Goal: Task Accomplishment & Management: Complete application form

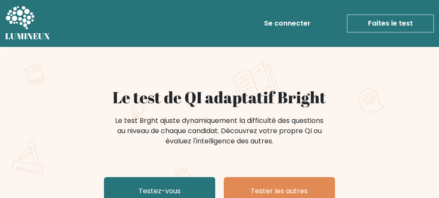
click at [389, 18] on font "Faites le test" at bounding box center [390, 23] width 45 height 10
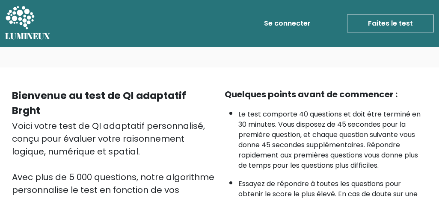
click at [301, 24] on font "Se connecter" at bounding box center [287, 23] width 47 height 10
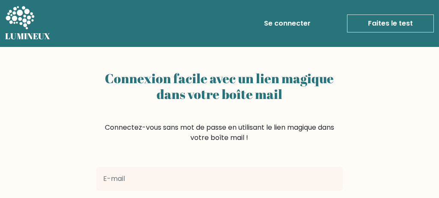
click at [170, 169] on input "email" at bounding box center [219, 179] width 246 height 24
type input "richardamisi444@gmail.com"
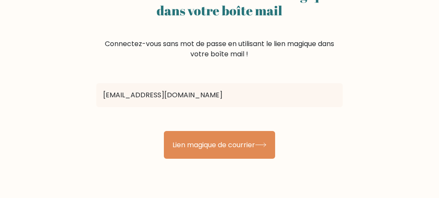
scroll to position [85, 0]
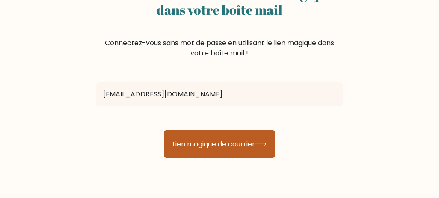
click at [193, 145] on font "Lien magique de courrier" at bounding box center [213, 144] width 83 height 10
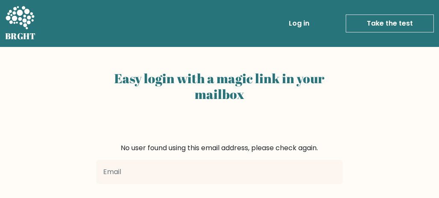
scroll to position [22, 0]
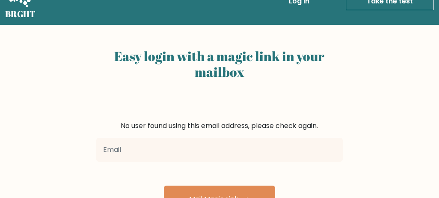
click at [193, 150] on input "email" at bounding box center [219, 150] width 246 height 24
type input "richardamisi444@gmail.com"
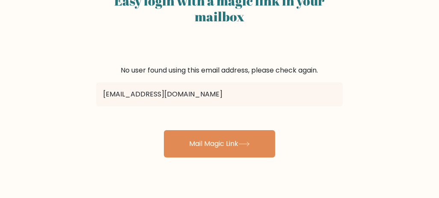
scroll to position [80, 0]
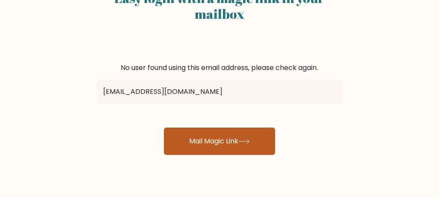
click at [254, 140] on button "Mail Magic Link" at bounding box center [219, 141] width 111 height 27
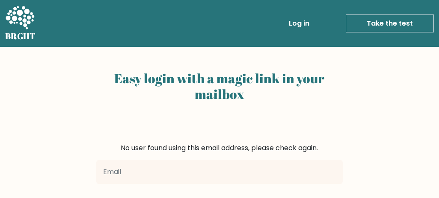
click at [361, 27] on link "Take the test" at bounding box center [390, 24] width 88 height 18
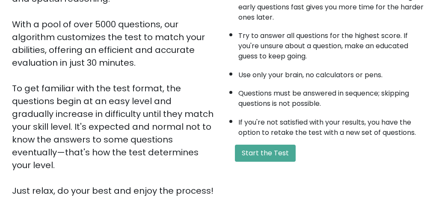
scroll to position [179, 0]
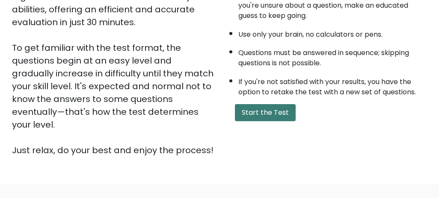
click at [273, 115] on button "Start the Test" at bounding box center [265, 112] width 61 height 17
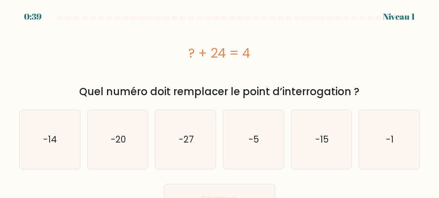
click at [139, 60] on div "? + 24 = 4" at bounding box center [219, 53] width 400 height 19
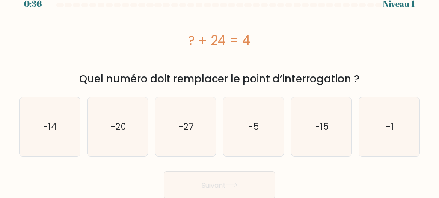
scroll to position [13, 0]
click at [119, 128] on text "-20" at bounding box center [118, 126] width 15 height 12
click at [219, 88] on input "b. -20" at bounding box center [219, 87] width 0 height 2
radio input "true"
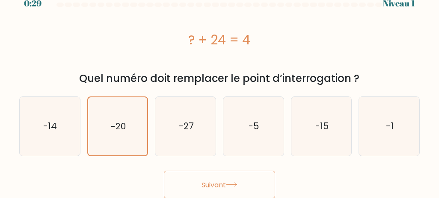
click at [192, 181] on button "Suivant" at bounding box center [219, 185] width 111 height 28
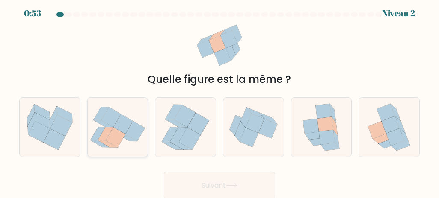
click at [120, 138] on icon at bounding box center [116, 138] width 20 height 20
click at [219, 98] on input "b." at bounding box center [219, 97] width 0 height 2
radio input "true"
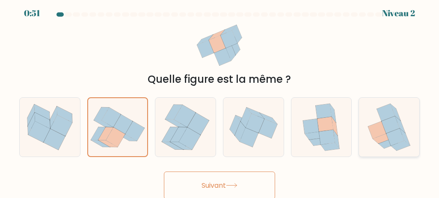
click at [389, 136] on icon at bounding box center [395, 137] width 18 height 17
click at [220, 98] on input "f." at bounding box center [219, 97] width 0 height 2
radio input "true"
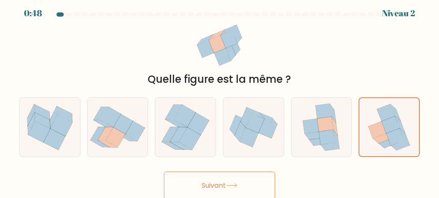
click at [223, 181] on font "Suivant" at bounding box center [213, 186] width 24 height 10
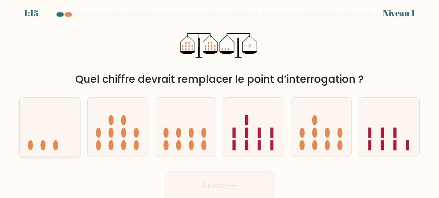
click at [48, 127] on icon at bounding box center [50, 128] width 60 height 50
click at [219, 98] on input "un." at bounding box center [219, 97] width 0 height 2
radio input "true"
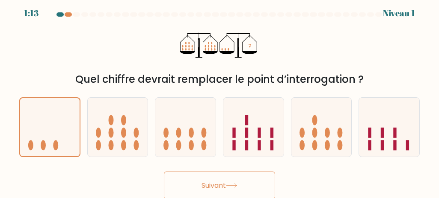
click at [209, 186] on font "Suivant" at bounding box center [213, 186] width 24 height 10
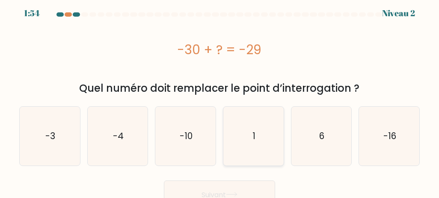
click at [250, 121] on icon "1" at bounding box center [253, 136] width 59 height 59
click at [220, 98] on input "d. 1" at bounding box center [219, 97] width 0 height 2
radio input "true"
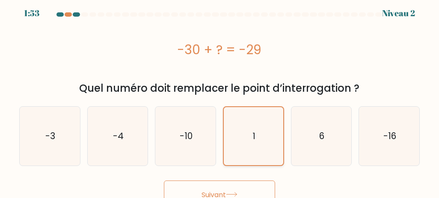
scroll to position [13, 0]
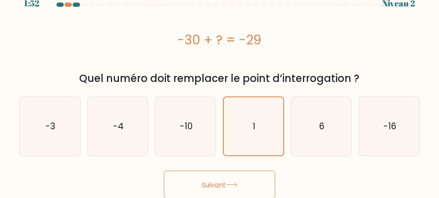
click at [231, 180] on button "Suivant" at bounding box center [219, 185] width 111 height 28
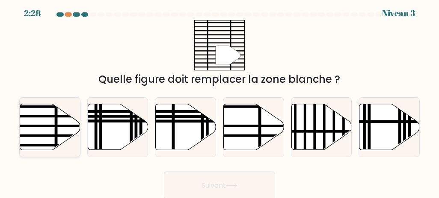
click at [62, 119] on icon at bounding box center [50, 127] width 60 height 46
click at [219, 98] on input "un." at bounding box center [219, 97] width 0 height 2
radio input "true"
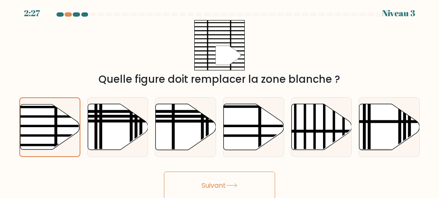
click at [193, 185] on button "Suivant" at bounding box center [219, 186] width 111 height 28
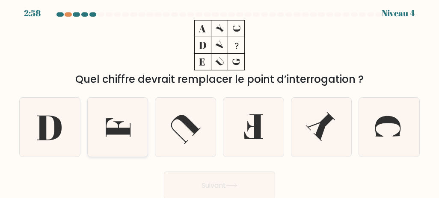
click at [122, 121] on icon at bounding box center [117, 127] width 59 height 59
click at [219, 98] on input "b." at bounding box center [219, 97] width 0 height 2
radio input "true"
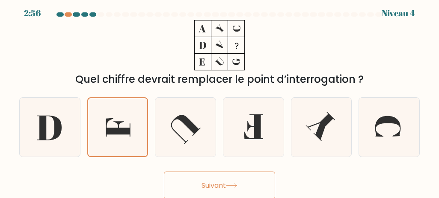
click at [226, 185] on font "Suivant" at bounding box center [213, 186] width 24 height 10
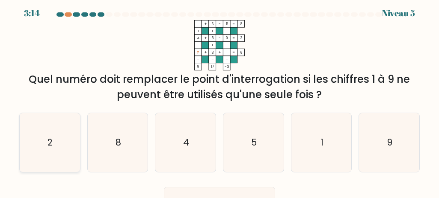
click at [62, 139] on icon "2" at bounding box center [49, 142] width 59 height 59
click at [219, 98] on input "un. 2" at bounding box center [219, 97] width 0 height 2
radio input "true"
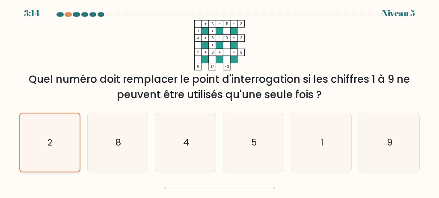
scroll to position [20, 0]
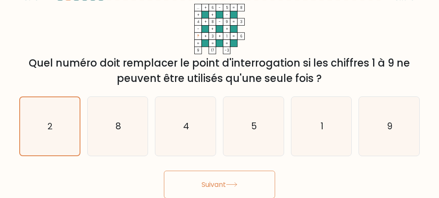
click at [196, 189] on button "Suivant" at bounding box center [219, 185] width 111 height 28
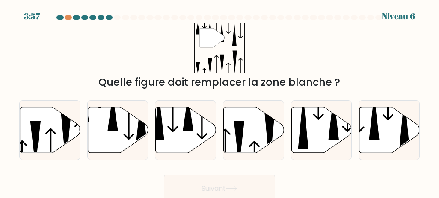
scroll to position [1, 0]
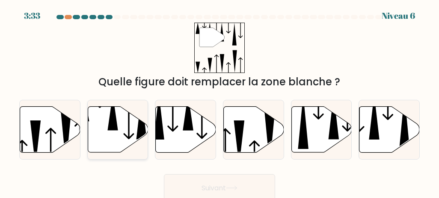
click at [117, 124] on icon at bounding box center [118, 130] width 60 height 46
click at [219, 101] on input "b." at bounding box center [219, 99] width 0 height 2
radio input "true"
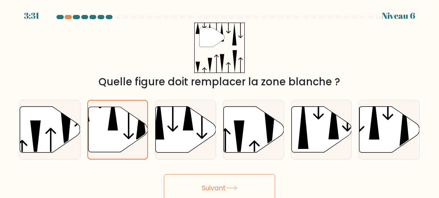
click at [214, 184] on font "Suivant" at bounding box center [213, 189] width 24 height 10
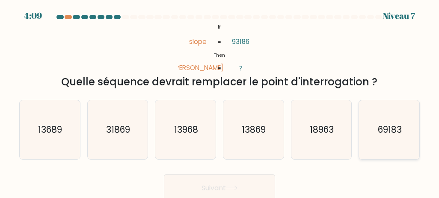
click at [384, 116] on icon "69183" at bounding box center [389, 130] width 59 height 59
click at [220, 101] on input "f. 69183" at bounding box center [219, 99] width 0 height 2
radio input "true"
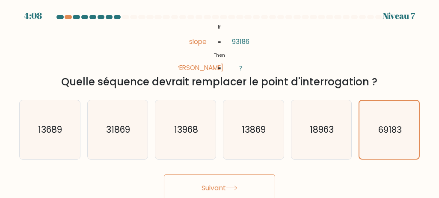
click at [241, 186] on button "Suivant" at bounding box center [219, 189] width 111 height 28
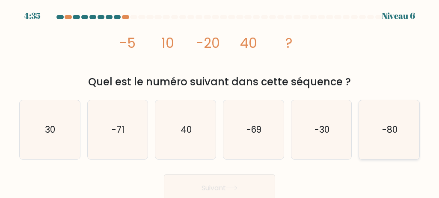
click at [367, 134] on icon "-80" at bounding box center [389, 130] width 59 height 59
click at [220, 101] on input "f. -80" at bounding box center [219, 99] width 0 height 2
radio input "true"
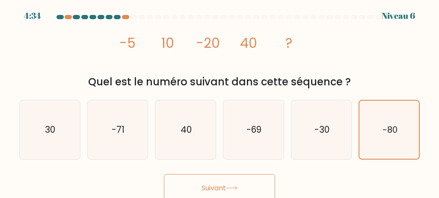
click at [247, 176] on button "Suivant" at bounding box center [219, 189] width 111 height 28
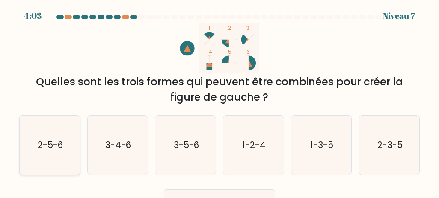
click at [43, 127] on icon "2-5-6" at bounding box center [49, 145] width 59 height 59
click at [219, 101] on input "un. 2-5-6" at bounding box center [219, 99] width 0 height 2
radio input "true"
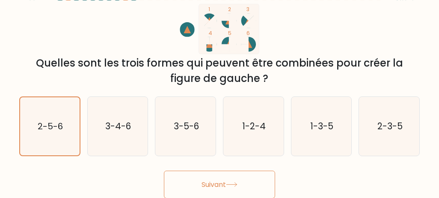
click at [201, 190] on font "Suivant" at bounding box center [213, 185] width 24 height 10
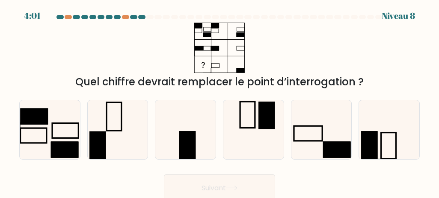
scroll to position [1, 0]
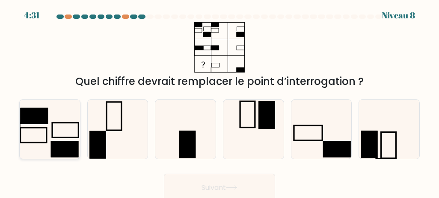
click at [62, 126] on icon at bounding box center [49, 129] width 59 height 59
click at [219, 100] on input "un." at bounding box center [219, 99] width 0 height 2
radio input "true"
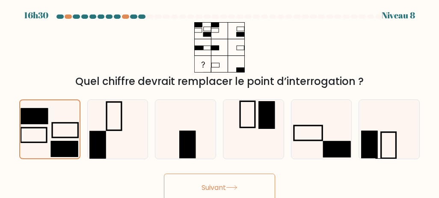
click at [183, 177] on button "Suivant" at bounding box center [219, 188] width 111 height 28
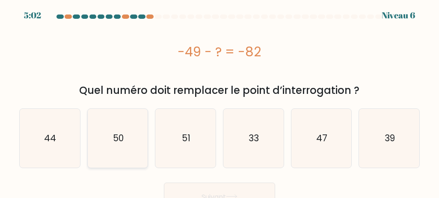
click at [134, 128] on icon "50" at bounding box center [117, 138] width 59 height 59
click at [219, 100] on input "b. 50" at bounding box center [219, 99] width 0 height 2
radio input "true"
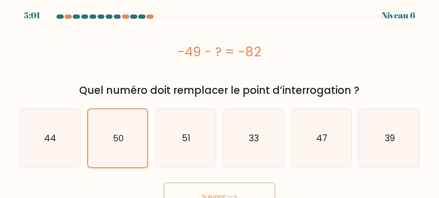
scroll to position [13, 0]
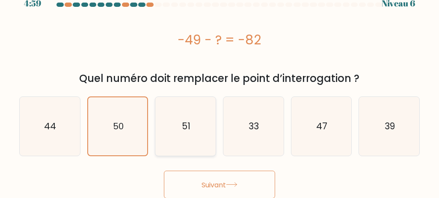
click at [173, 117] on icon "51" at bounding box center [185, 126] width 59 height 59
click at [219, 88] on input "c. 51" at bounding box center [219, 87] width 0 height 2
radio input "true"
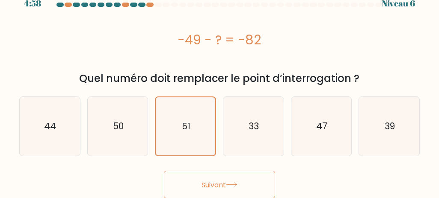
click at [207, 181] on font "Suivant" at bounding box center [213, 185] width 24 height 10
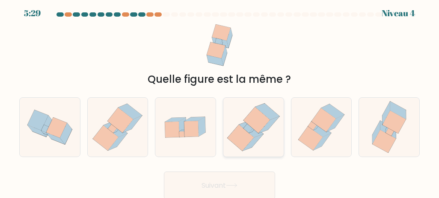
click at [276, 134] on icon at bounding box center [254, 127] width 58 height 59
click at [220, 98] on input "d." at bounding box center [219, 97] width 0 height 2
radio input "true"
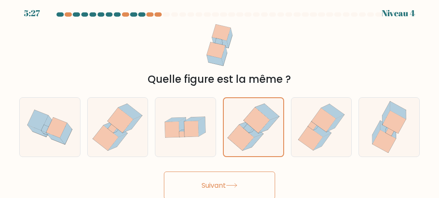
click at [249, 178] on button "Suivant" at bounding box center [219, 186] width 111 height 28
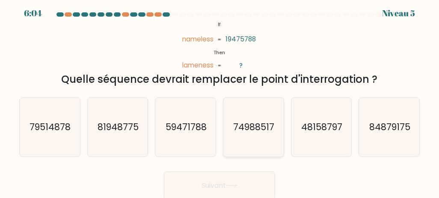
click at [263, 129] on text "74988517" at bounding box center [254, 127] width 41 height 12
click at [220, 98] on input "d. 74988517" at bounding box center [219, 97] width 0 height 2
radio input "true"
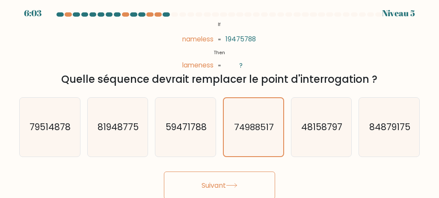
click at [239, 178] on button "Suivant" at bounding box center [219, 186] width 111 height 28
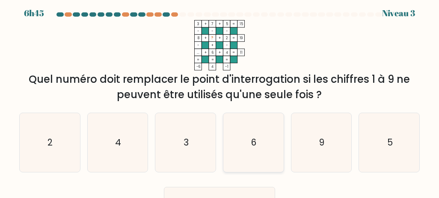
click at [273, 129] on icon "6" at bounding box center [253, 142] width 59 height 59
click at [220, 98] on input "d. 6" at bounding box center [219, 97] width 0 height 2
radio input "true"
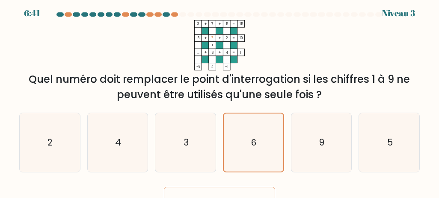
click at [253, 185] on div "Suivant" at bounding box center [219, 199] width 411 height 32
click at [252, 193] on button "Suivant" at bounding box center [219, 201] width 111 height 28
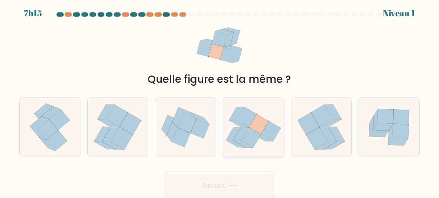
click at [245, 125] on icon at bounding box center [238, 124] width 19 height 7
click at [220, 98] on input "d." at bounding box center [219, 97] width 0 height 2
radio input "true"
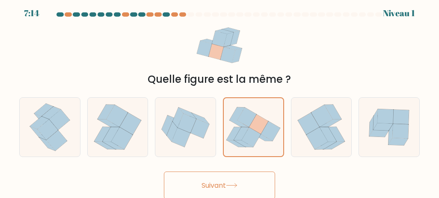
click at [225, 180] on button "Suivant" at bounding box center [219, 186] width 111 height 28
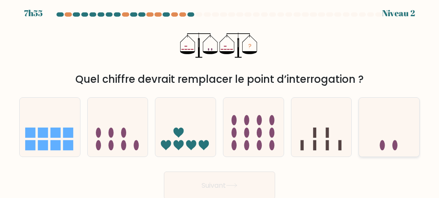
click at [380, 139] on icon at bounding box center [389, 128] width 60 height 50
click at [220, 98] on input "f." at bounding box center [219, 97] width 0 height 2
radio input "true"
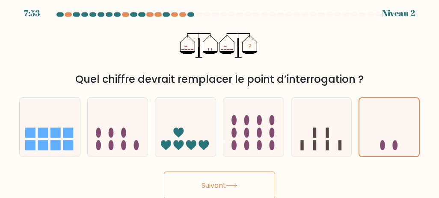
click at [271, 175] on button "Suivant" at bounding box center [219, 186] width 111 height 28
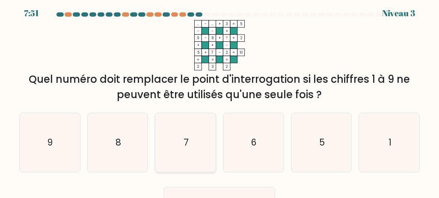
click at [188, 127] on icon "7" at bounding box center [185, 142] width 59 height 59
click at [219, 98] on input "c. 7" at bounding box center [219, 97] width 0 height 2
radio input "true"
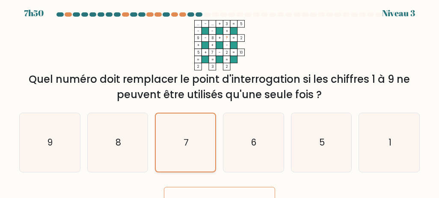
scroll to position [20, 0]
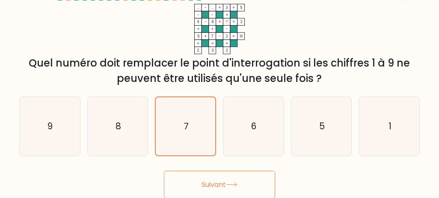
click at [201, 176] on button "Suivant" at bounding box center [219, 185] width 111 height 28
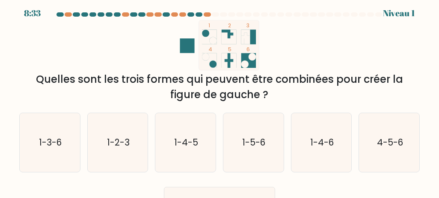
scroll to position [0, 0]
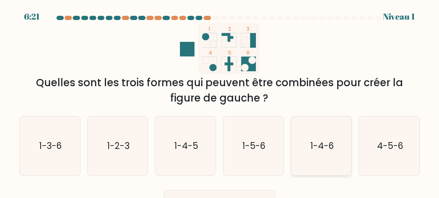
click at [325, 141] on text "1-4-6" at bounding box center [322, 146] width 24 height 12
click at [220, 101] on input "et. 1-4-6" at bounding box center [219, 100] width 0 height 2
radio input "true"
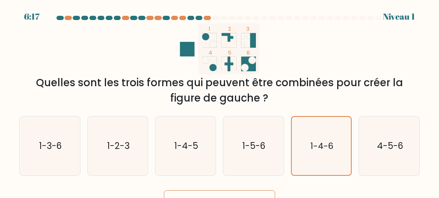
scroll to position [20, 0]
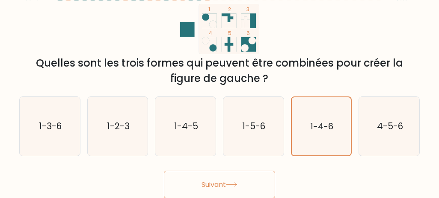
click at [237, 184] on icon at bounding box center [231, 185] width 10 height 4
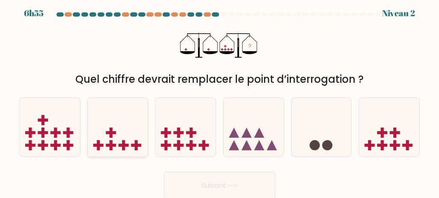
click at [132, 116] on icon at bounding box center [118, 128] width 60 height 50
click at [219, 98] on input "b." at bounding box center [219, 97] width 0 height 2
radio input "true"
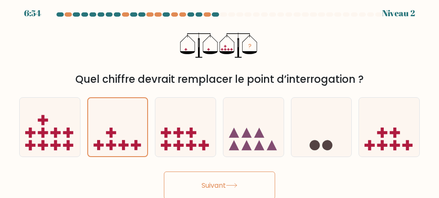
click at [231, 179] on button "Suivant" at bounding box center [219, 186] width 111 height 28
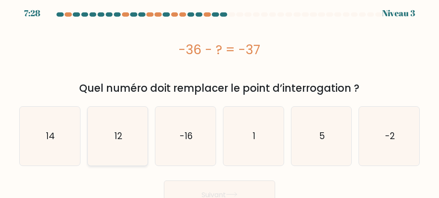
click at [135, 145] on icon "12" at bounding box center [117, 136] width 59 height 59
click at [219, 98] on input "b. 12" at bounding box center [219, 97] width 0 height 2
radio input "true"
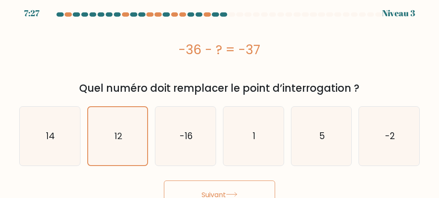
click at [181, 190] on button "Suivant" at bounding box center [219, 195] width 111 height 28
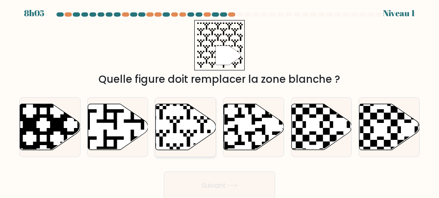
click at [166, 128] on icon at bounding box center [186, 127] width 60 height 46
click at [219, 98] on input "c." at bounding box center [219, 97] width 0 height 2
radio input "true"
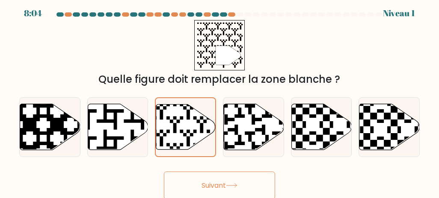
click at [203, 181] on font "Suivant" at bounding box center [213, 186] width 24 height 10
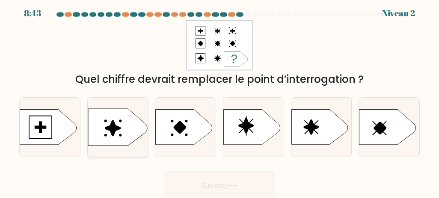
click at [146, 125] on icon at bounding box center [117, 127] width 59 height 37
click at [219, 98] on input "b." at bounding box center [219, 97] width 0 height 2
radio input "true"
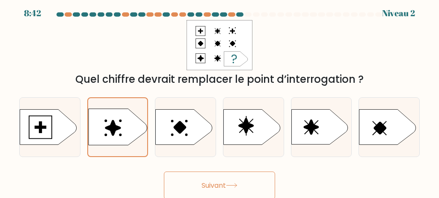
click at [215, 182] on font "Suivant" at bounding box center [213, 186] width 24 height 10
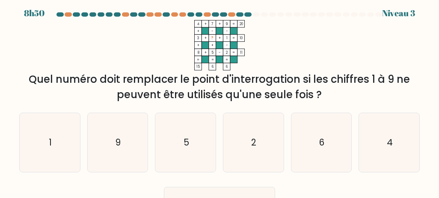
scroll to position [20, 0]
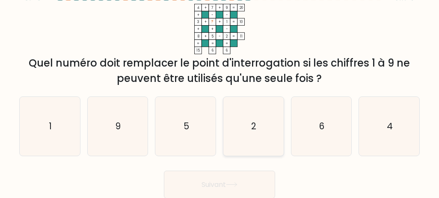
click at [262, 123] on icon "2" at bounding box center [253, 126] width 59 height 59
click at [220, 82] on input "d. 2" at bounding box center [219, 81] width 0 height 2
radio input "true"
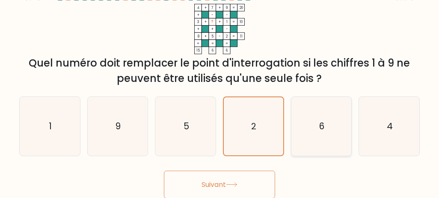
click at [299, 137] on icon "6" at bounding box center [321, 126] width 59 height 59
click at [220, 82] on input "et. 6" at bounding box center [219, 81] width 0 height 2
radio input "true"
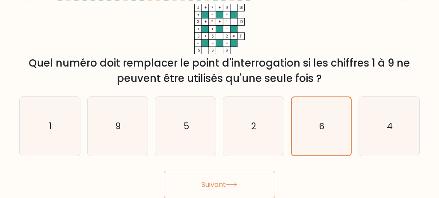
click at [187, 184] on button "Suivant" at bounding box center [219, 185] width 111 height 28
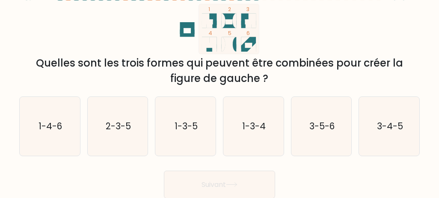
scroll to position [3, 0]
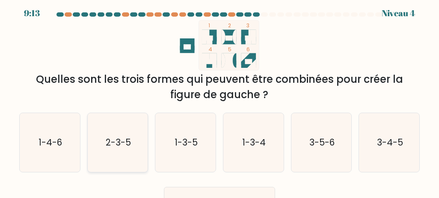
click at [138, 138] on icon "2-3-5" at bounding box center [117, 142] width 59 height 59
click at [219, 98] on input "b. 2-3-5" at bounding box center [219, 97] width 0 height 2
radio input "true"
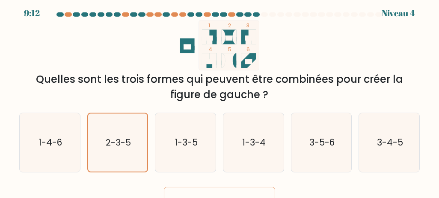
click at [197, 195] on button "Suivant" at bounding box center [219, 201] width 111 height 28
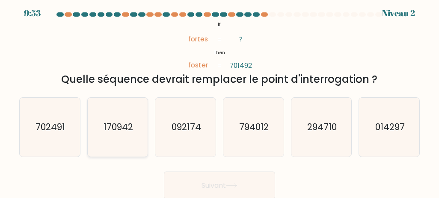
click at [125, 122] on text "170942" at bounding box center [119, 127] width 30 height 12
click at [219, 98] on input "b. 170942" at bounding box center [219, 97] width 0 height 2
radio input "true"
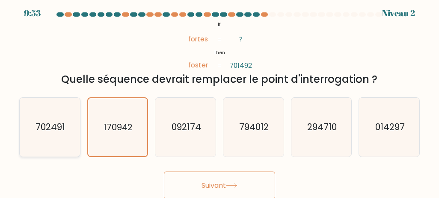
click at [75, 117] on icon "702491" at bounding box center [49, 127] width 59 height 59
click at [219, 98] on input "un. 702491" at bounding box center [219, 97] width 0 height 2
radio input "true"
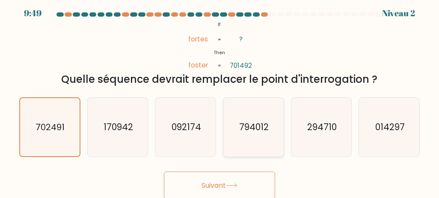
click at [252, 120] on icon "794012" at bounding box center [253, 127] width 59 height 59
click at [220, 98] on input "d. 794012" at bounding box center [219, 97] width 0 height 2
radio input "true"
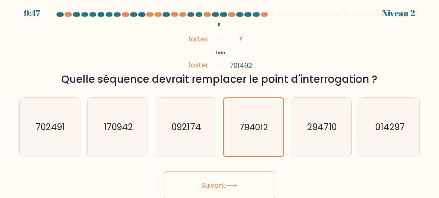
click at [82, 139] on div "un. 702491" at bounding box center [50, 128] width 68 height 60
click at [75, 137] on icon "702491" at bounding box center [49, 127] width 59 height 59
click at [219, 98] on input "un. 702491" at bounding box center [219, 97] width 0 height 2
radio input "true"
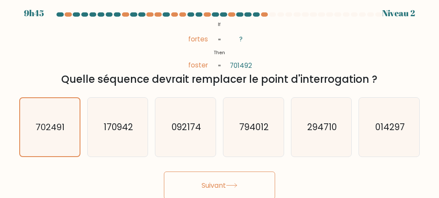
click at [200, 191] on button "Suivant" at bounding box center [219, 186] width 111 height 28
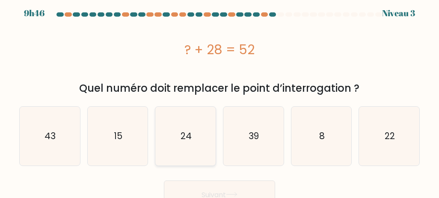
click at [202, 112] on icon "24" at bounding box center [185, 136] width 59 height 59
click at [219, 98] on input "c. 24" at bounding box center [219, 97] width 0 height 2
radio input "true"
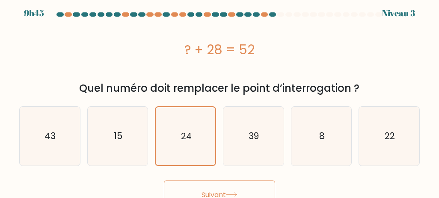
click at [214, 188] on button "Suivant" at bounding box center [219, 195] width 111 height 28
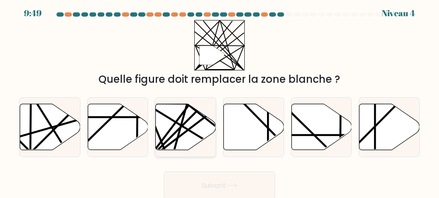
click at [194, 121] on icon at bounding box center [186, 127] width 60 height 46
click at [219, 98] on input "c." at bounding box center [219, 97] width 0 height 2
radio input "true"
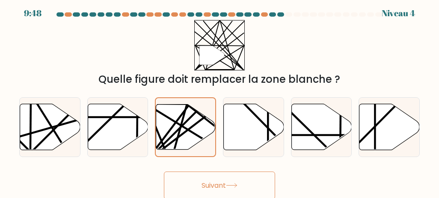
click at [220, 176] on button "Suivant" at bounding box center [219, 186] width 111 height 28
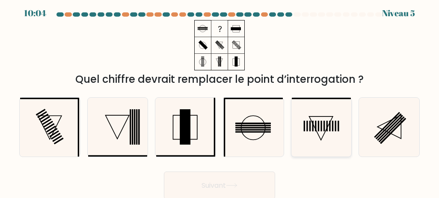
click at [306, 135] on icon at bounding box center [321, 127] width 59 height 59
click at [220, 98] on input "et." at bounding box center [219, 97] width 0 height 2
radio input "true"
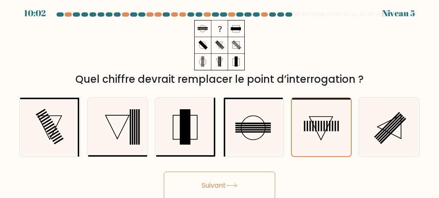
click at [242, 177] on button "Suivant" at bounding box center [219, 186] width 111 height 28
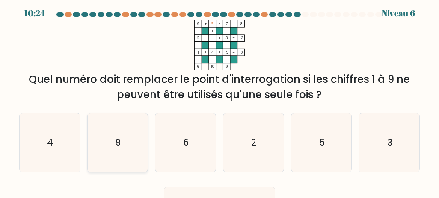
click at [135, 116] on icon "9" at bounding box center [117, 142] width 59 height 59
click at [219, 98] on input "b. 9" at bounding box center [219, 97] width 0 height 2
radio input "true"
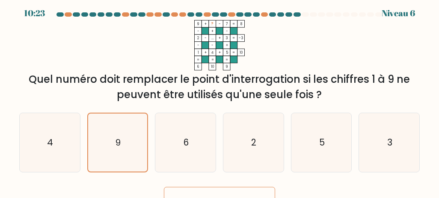
click at [194, 194] on button "Suivant" at bounding box center [219, 201] width 111 height 28
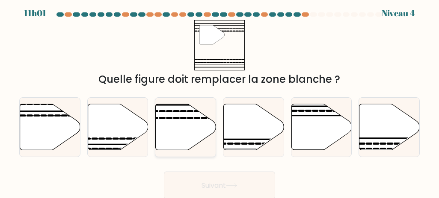
click at [184, 127] on icon at bounding box center [186, 127] width 60 height 46
click at [219, 98] on input "c." at bounding box center [219, 97] width 0 height 2
radio input "true"
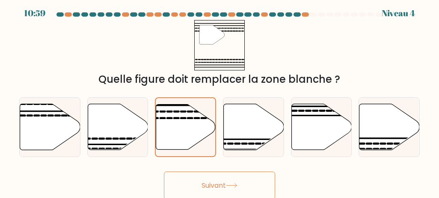
click at [233, 191] on button "Suivant" at bounding box center [219, 186] width 111 height 28
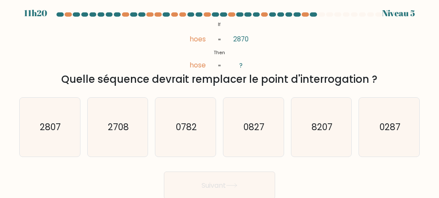
scroll to position [4, 0]
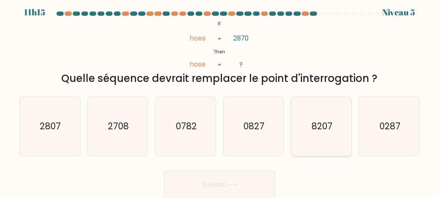
click at [319, 143] on icon "8207" at bounding box center [321, 126] width 59 height 59
click at [220, 97] on input "et. 8207" at bounding box center [219, 96] width 0 height 2
radio input "true"
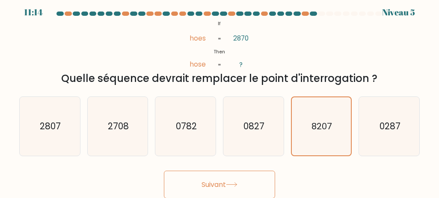
click at [260, 185] on button "Suivant" at bounding box center [219, 185] width 111 height 28
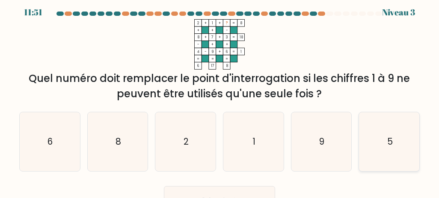
click at [382, 135] on icon "5" at bounding box center [389, 142] width 59 height 59
click at [220, 97] on input "f. 5" at bounding box center [219, 96] width 0 height 2
radio input "true"
click at [267, 197] on button "Suivant" at bounding box center [219, 201] width 111 height 28
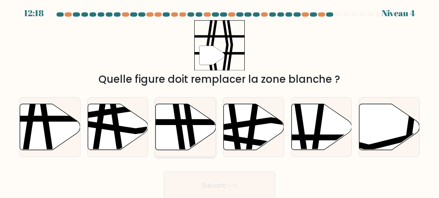
click at [189, 113] on icon at bounding box center [191, 103] width 9 height 121
click at [219, 98] on input "c." at bounding box center [219, 97] width 0 height 2
radio input "true"
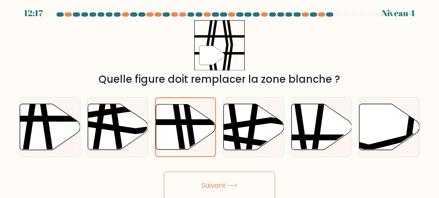
click at [198, 180] on button "Suivant" at bounding box center [219, 186] width 111 height 28
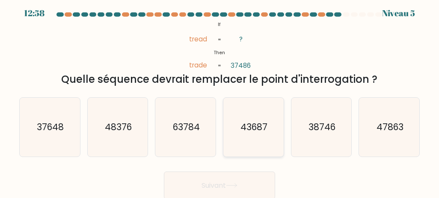
drag, startPoint x: 237, startPoint y: 114, endPoint x: 229, endPoint y: 129, distance: 16.5
click at [229, 129] on icon "43687" at bounding box center [253, 127] width 59 height 59
click at [220, 98] on input "d. 43687" at bounding box center [219, 97] width 0 height 2
radio input "true"
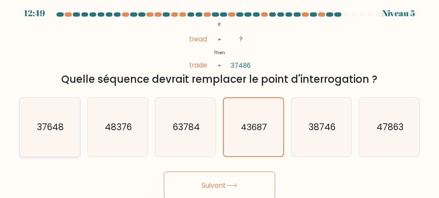
click at [53, 122] on text "37648" at bounding box center [50, 127] width 27 height 12
click at [219, 98] on input "un. 37648" at bounding box center [219, 97] width 0 height 2
radio input "true"
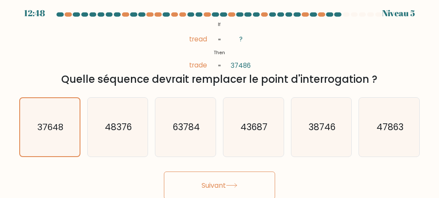
click at [240, 189] on button "Suivant" at bounding box center [219, 186] width 111 height 28
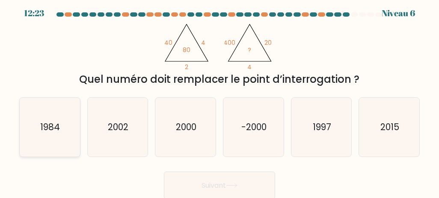
click at [49, 121] on text "1984" at bounding box center [51, 127] width 20 height 12
click at [219, 98] on input "un. 1984" at bounding box center [219, 97] width 0 height 2
radio input "true"
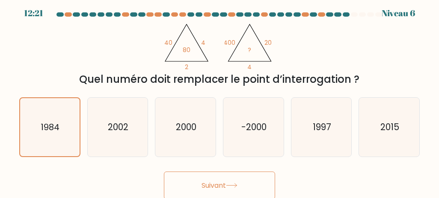
click at [213, 183] on font "Suivant" at bounding box center [213, 186] width 24 height 10
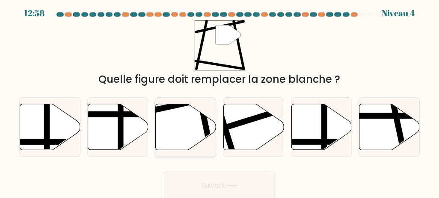
click at [191, 120] on icon at bounding box center [186, 127] width 60 height 46
click at [219, 98] on input "c." at bounding box center [219, 97] width 0 height 2
radio input "true"
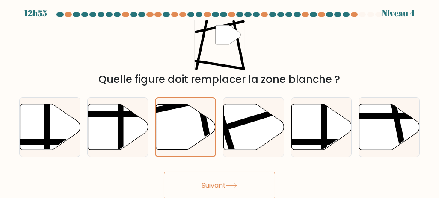
click at [215, 165] on form at bounding box center [219, 105] width 439 height 187
click at [221, 183] on font "Suivant" at bounding box center [213, 186] width 24 height 10
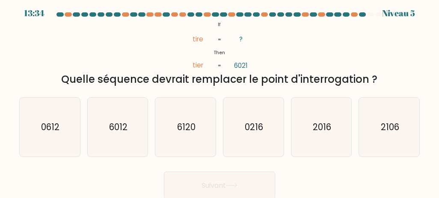
click at [105, 95] on div "un. 0612 b. 6012" at bounding box center [219, 124] width 407 height 67
click at [107, 131] on icon "6012" at bounding box center [117, 127] width 59 height 59
click at [219, 98] on input "b. 6012" at bounding box center [219, 97] width 0 height 2
radio input "true"
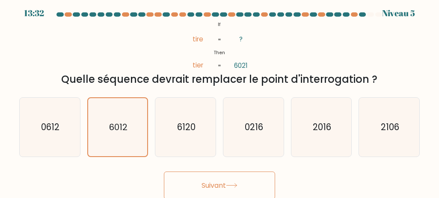
click at [169, 178] on button "Suivant" at bounding box center [219, 186] width 111 height 28
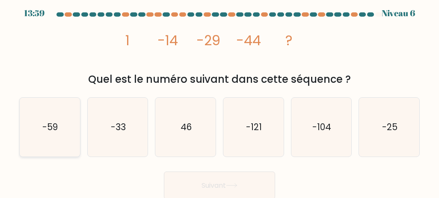
click at [64, 123] on icon "-59" at bounding box center [49, 127] width 59 height 59
click at [219, 98] on input "un. -59" at bounding box center [219, 97] width 0 height 2
radio input "true"
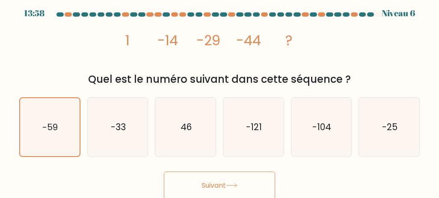
click at [180, 178] on button "Suivant" at bounding box center [219, 186] width 111 height 28
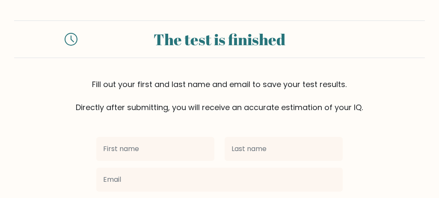
click at [192, 138] on input "text" at bounding box center [155, 149] width 118 height 24
type input "[PERSON_NAME]"
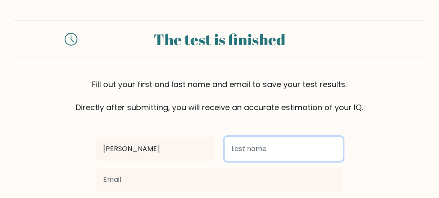
click at [252, 148] on input "text" at bounding box center [284, 149] width 118 height 24
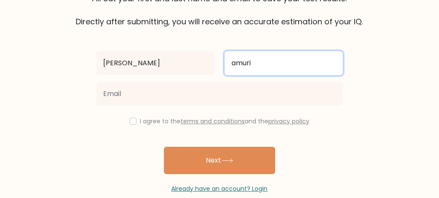
scroll to position [94, 0]
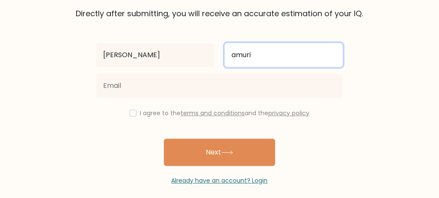
type input "amuri"
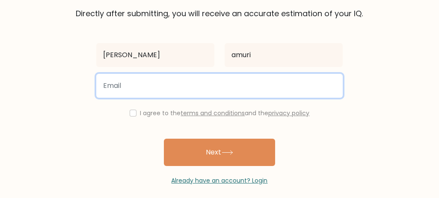
click at [196, 79] on input "email" at bounding box center [219, 86] width 246 height 24
type input "[EMAIL_ADDRESS][DOMAIN_NAME]"
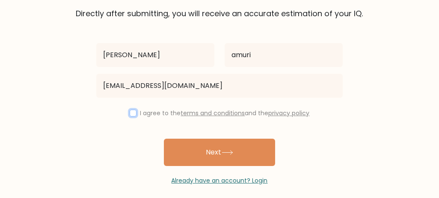
click at [130, 110] on input "checkbox" at bounding box center [133, 113] width 7 height 7
checkbox input "true"
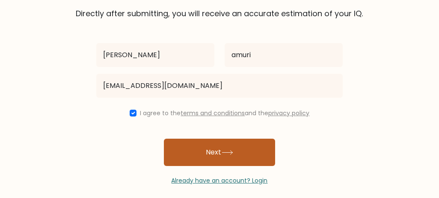
click at [187, 149] on button "Next" at bounding box center [219, 152] width 111 height 27
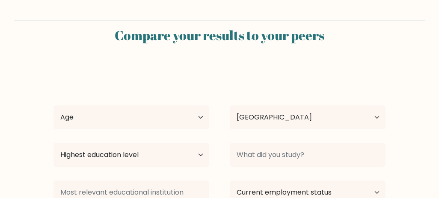
select select "SE"
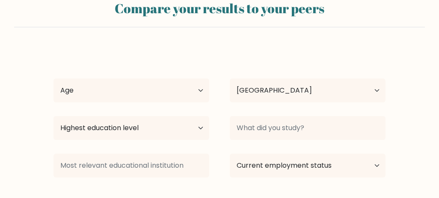
scroll to position [29, 0]
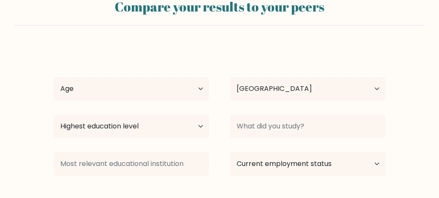
click at [180, 102] on div "Age Under [DEMOGRAPHIC_DATA] [DEMOGRAPHIC_DATA] [DEMOGRAPHIC_DATA] [DEMOGRAPHIC…" at bounding box center [131, 89] width 176 height 31
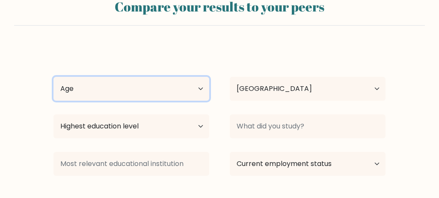
click at [180, 94] on select "Age Under [DEMOGRAPHIC_DATA] [DEMOGRAPHIC_DATA] [DEMOGRAPHIC_DATA] [DEMOGRAPHIC…" at bounding box center [131, 89] width 156 height 24
select select "min_18"
click at [53, 77] on select "Age Under [DEMOGRAPHIC_DATA] [DEMOGRAPHIC_DATA] [DEMOGRAPHIC_DATA] [DEMOGRAPHIC…" at bounding box center [131, 89] width 156 height 24
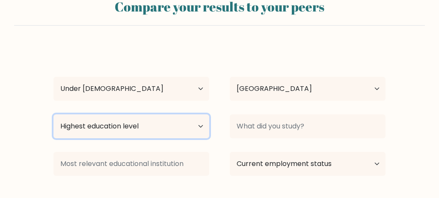
click at [168, 125] on select "Highest education level No schooling Primary Lower Secondary Upper Secondary Oc…" at bounding box center [131, 127] width 156 height 24
select select "lower_secondary"
click at [53, 115] on select "Highest education level No schooling Primary Lower Secondary Upper Secondary Oc…" at bounding box center [131, 127] width 156 height 24
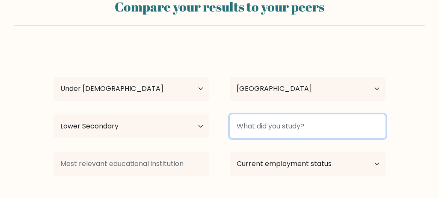
click at [250, 126] on input at bounding box center [308, 127] width 156 height 24
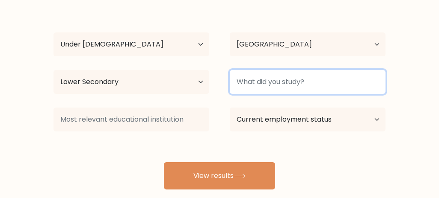
scroll to position [74, 0]
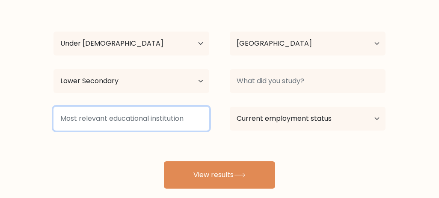
click at [163, 124] on input at bounding box center [131, 119] width 156 height 24
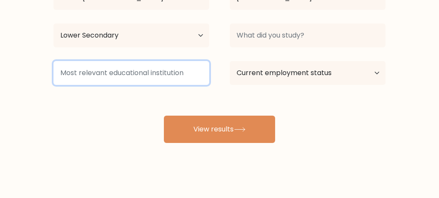
scroll to position [122, 0]
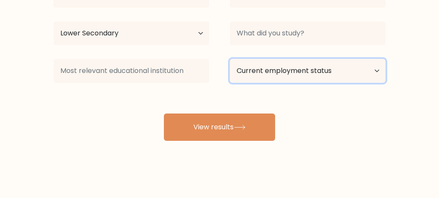
click at [281, 74] on select "Current employment status Employed Student Retired Other / prefer not to answer" at bounding box center [308, 71] width 156 height 24
select select "student"
click at [230, 59] on select "Current employment status Employed Student Retired Other / prefer not to answer" at bounding box center [308, 71] width 156 height 24
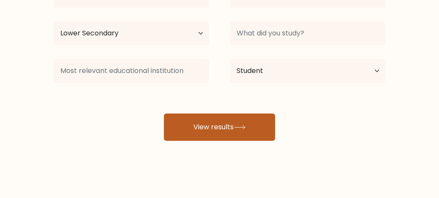
click at [187, 130] on button "View results" at bounding box center [219, 127] width 111 height 27
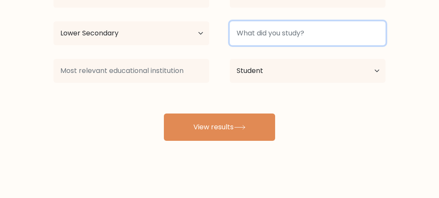
click at [258, 37] on input at bounding box center [308, 33] width 156 height 24
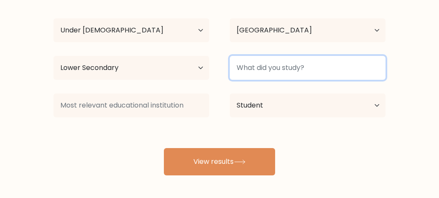
scroll to position [87, 0]
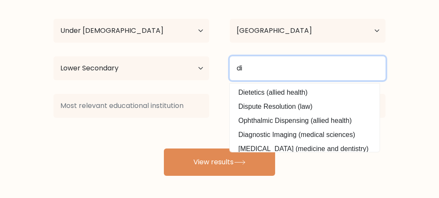
type input "d"
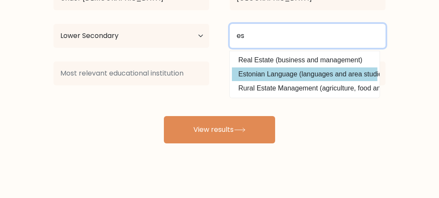
scroll to position [120, 0]
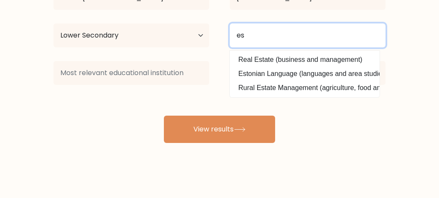
type input "e"
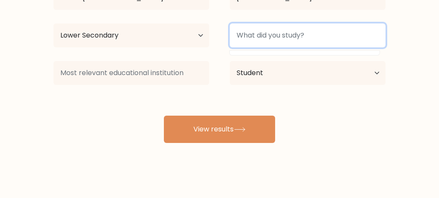
type input "m"
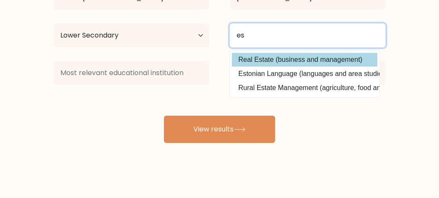
type input "e"
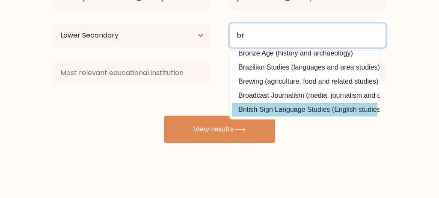
scroll to position [125, 0]
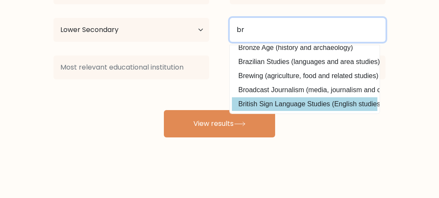
type input "br"
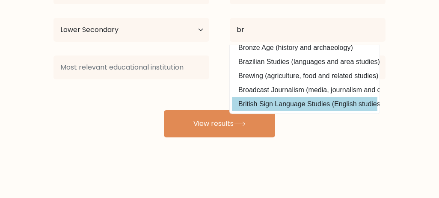
click at [267, 101] on div "richard amuri Age Under 18 years old 18-24 years old 25-34 years old 35-44 year…" at bounding box center [219, 44] width 342 height 188
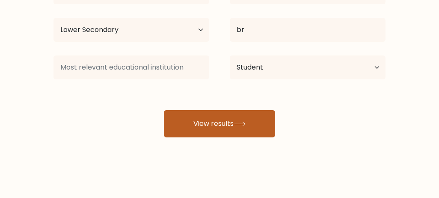
click at [245, 120] on button "View results" at bounding box center [219, 123] width 111 height 27
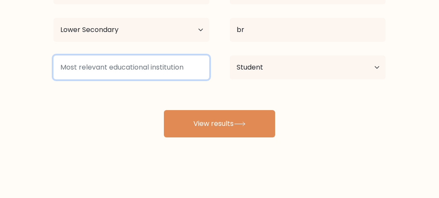
click at [178, 75] on input at bounding box center [131, 68] width 156 height 24
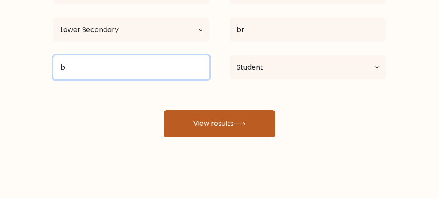
type input "b"
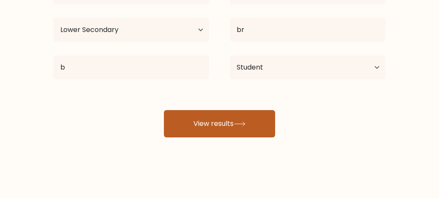
click at [214, 121] on button "View results" at bounding box center [219, 123] width 111 height 27
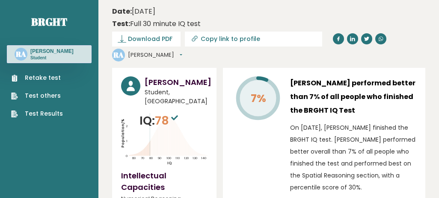
click at [26, 57] on circle at bounding box center [21, 54] width 13 height 13
click at [19, 79] on link "Retake test" at bounding box center [37, 78] width 52 height 9
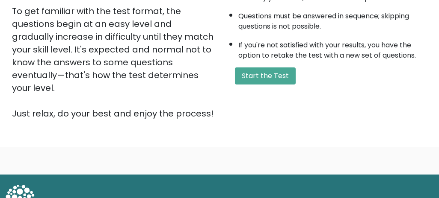
scroll to position [231, 0]
